Goal: Find specific page/section: Find specific page/section

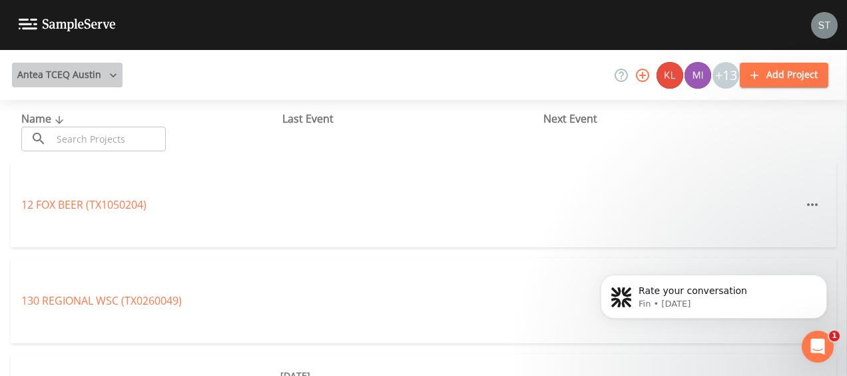
click at [115, 77] on icon "button" at bounding box center [113, 75] width 13 height 13
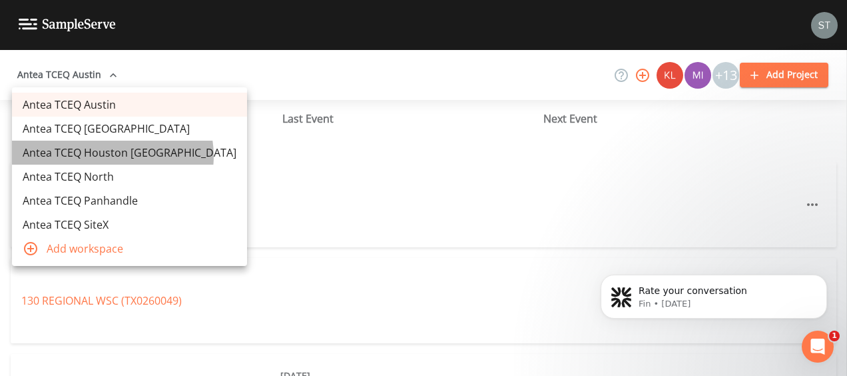
click at [112, 156] on link "Antea TCEQ Houston [GEOGRAPHIC_DATA]" at bounding box center [129, 152] width 235 height 24
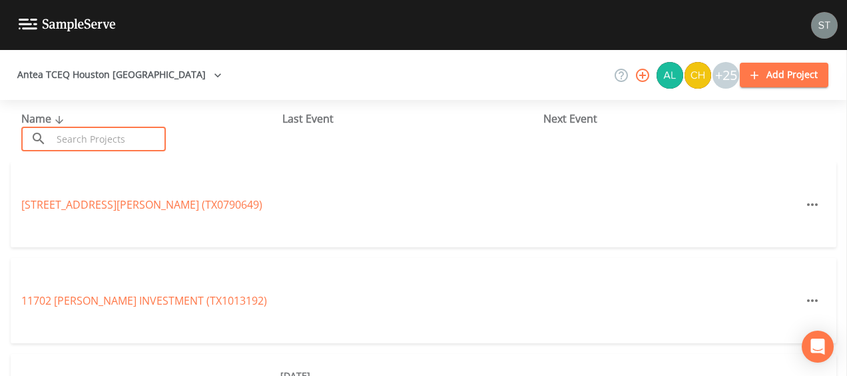
click at [114, 138] on input "text" at bounding box center [109, 139] width 114 height 25
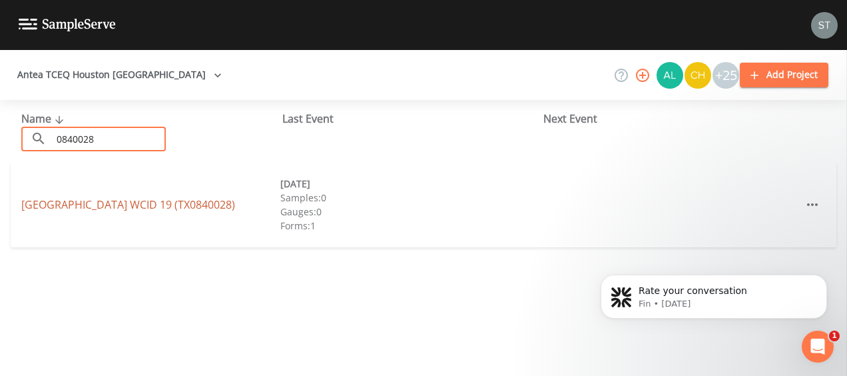
type input "0840028"
click at [110, 201] on link "[GEOGRAPHIC_DATA] 19 (TX0840028)" at bounding box center [128, 204] width 214 height 15
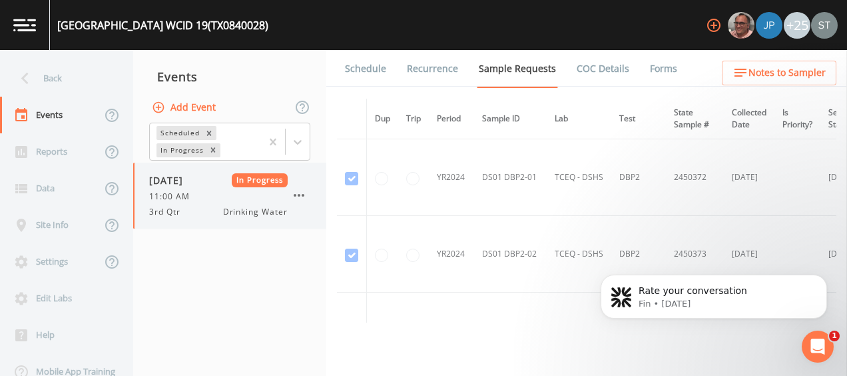
click at [184, 206] on span "3rd Qtr" at bounding box center [168, 212] width 39 height 12
click at [663, 73] on link "Forms" at bounding box center [663, 68] width 31 height 37
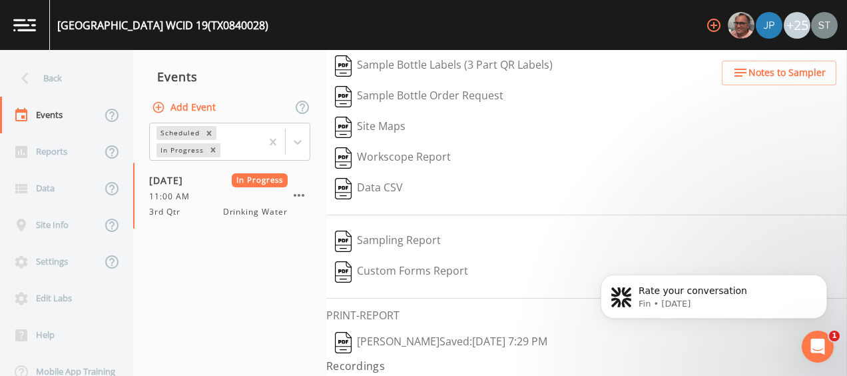
scroll to position [150, 0]
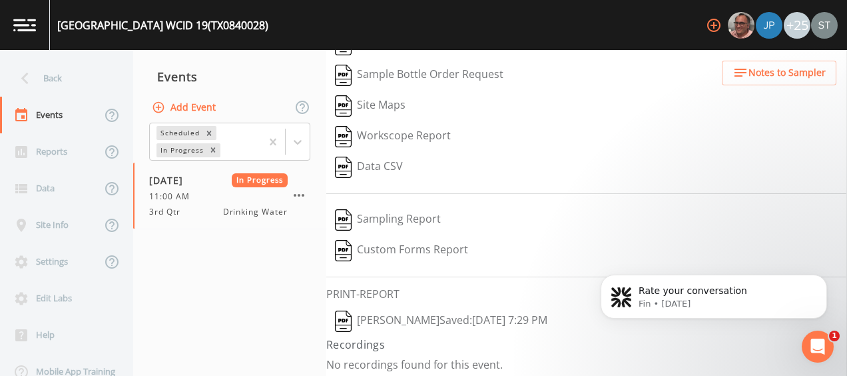
click at [465, 317] on button "[PERSON_NAME]  Saved: [DATE] 7:29 PM" at bounding box center [441, 321] width 230 height 31
